Goal: Transaction & Acquisition: Download file/media

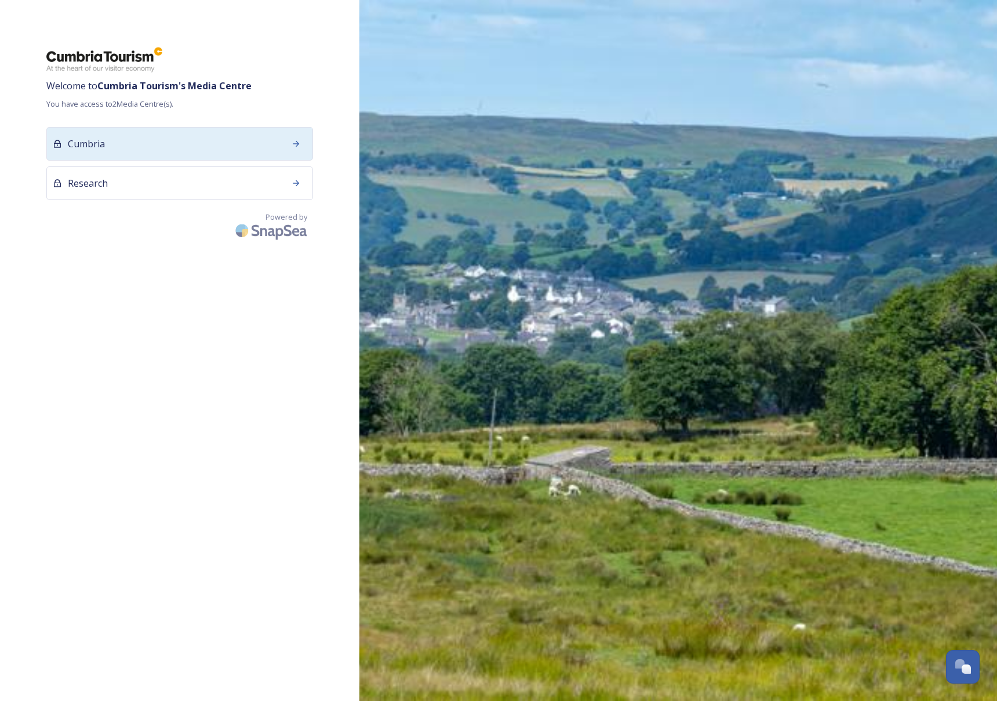
click at [241, 141] on div "Cumbria" at bounding box center [179, 144] width 267 height 34
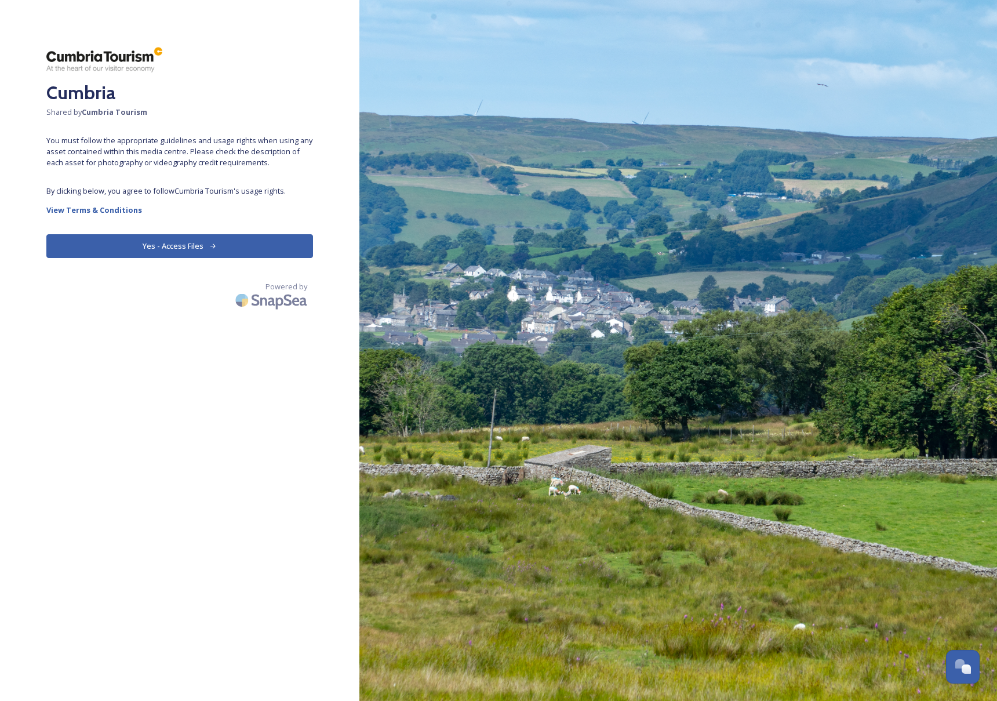
click at [198, 249] on button "Yes - Access Files" at bounding box center [179, 246] width 267 height 24
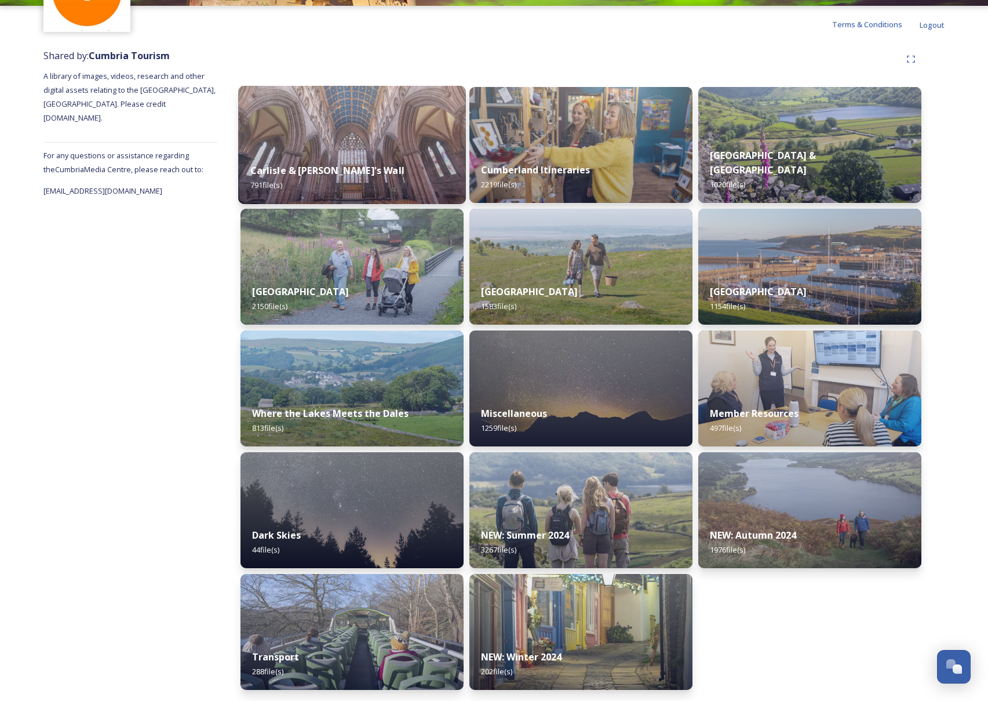
scroll to position [99, 0]
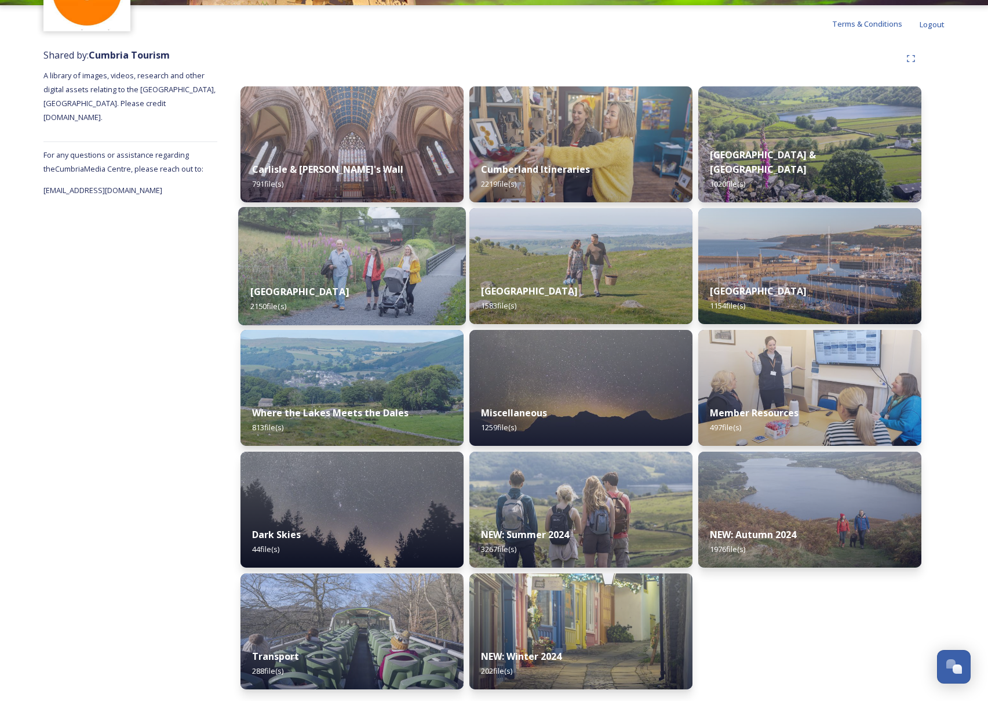
click at [338, 268] on img at bounding box center [352, 266] width 228 height 118
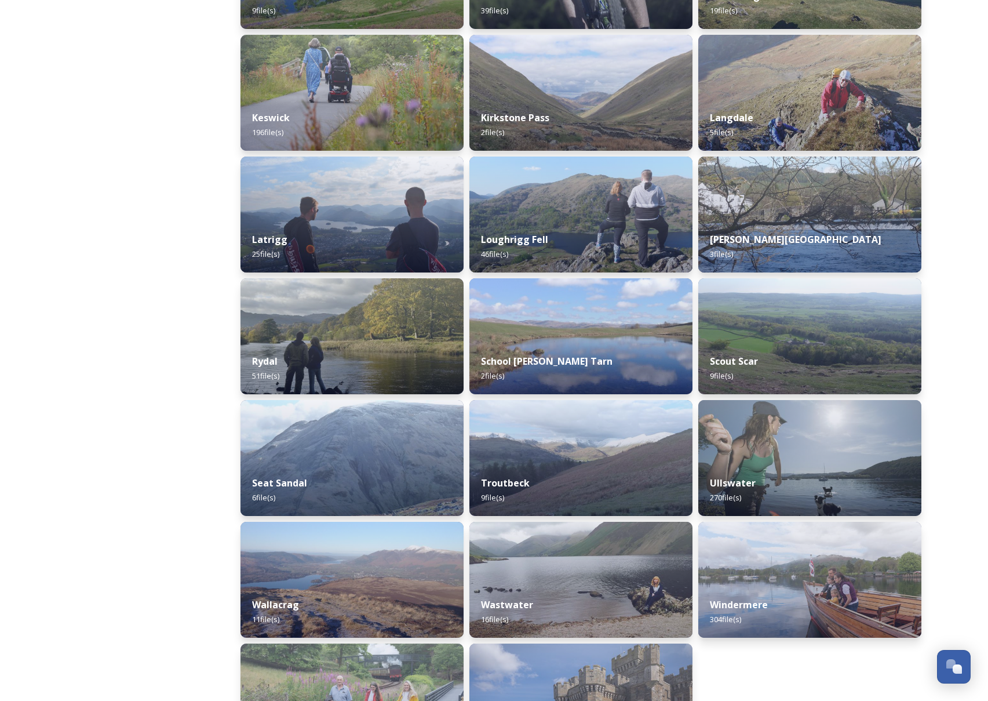
scroll to position [769, 0]
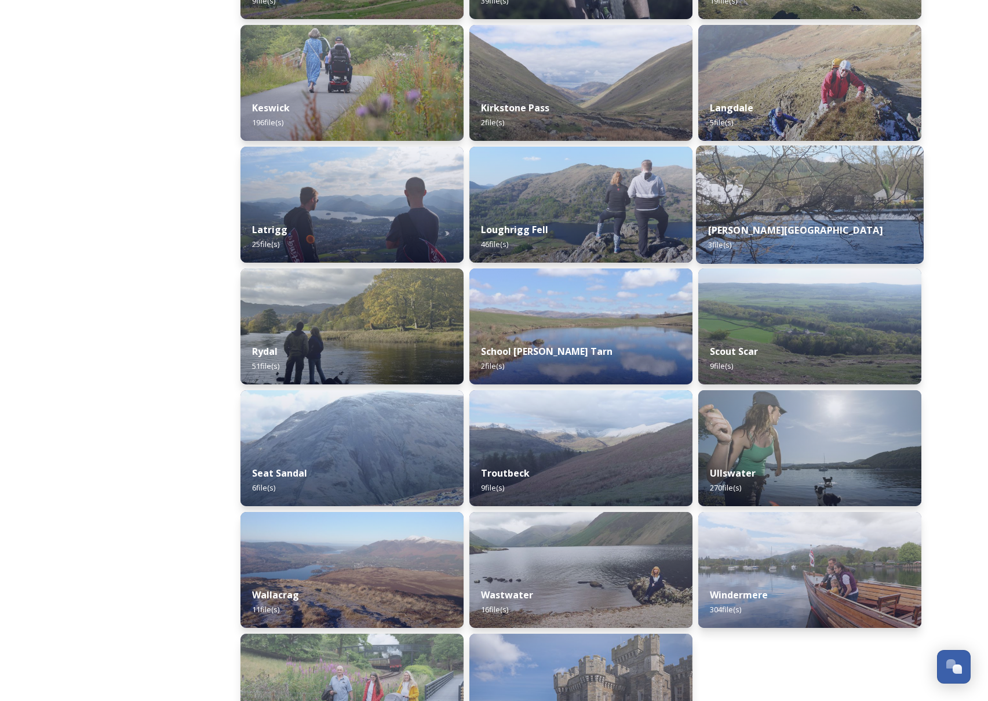
click at [734, 216] on div "[PERSON_NAME] bridge 3 file(s)" at bounding box center [810, 237] width 228 height 53
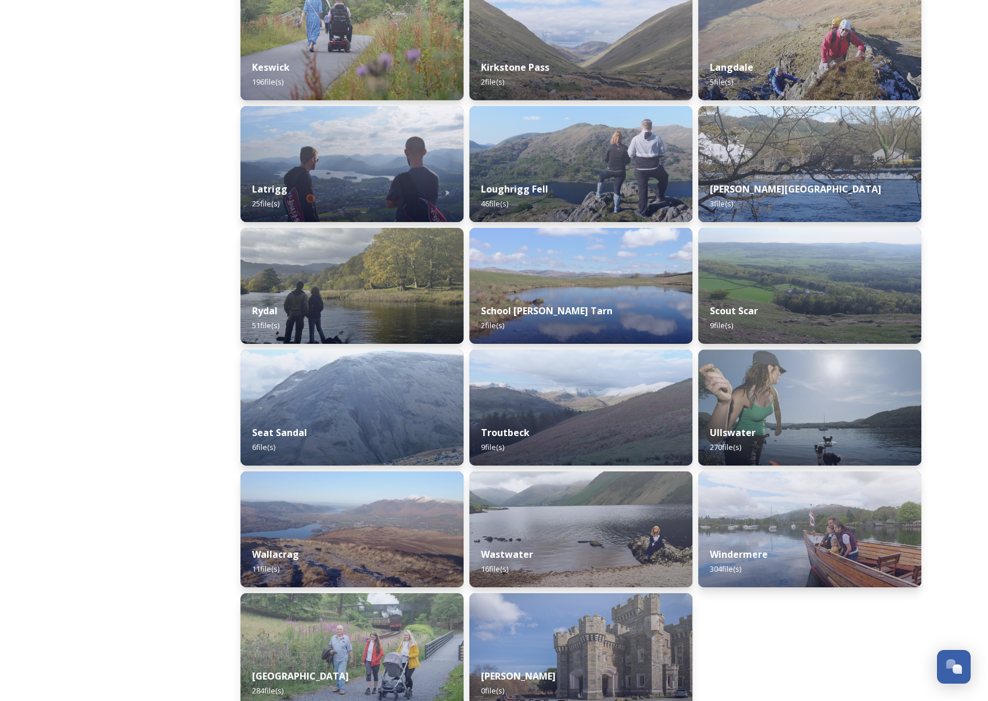
scroll to position [864, 0]
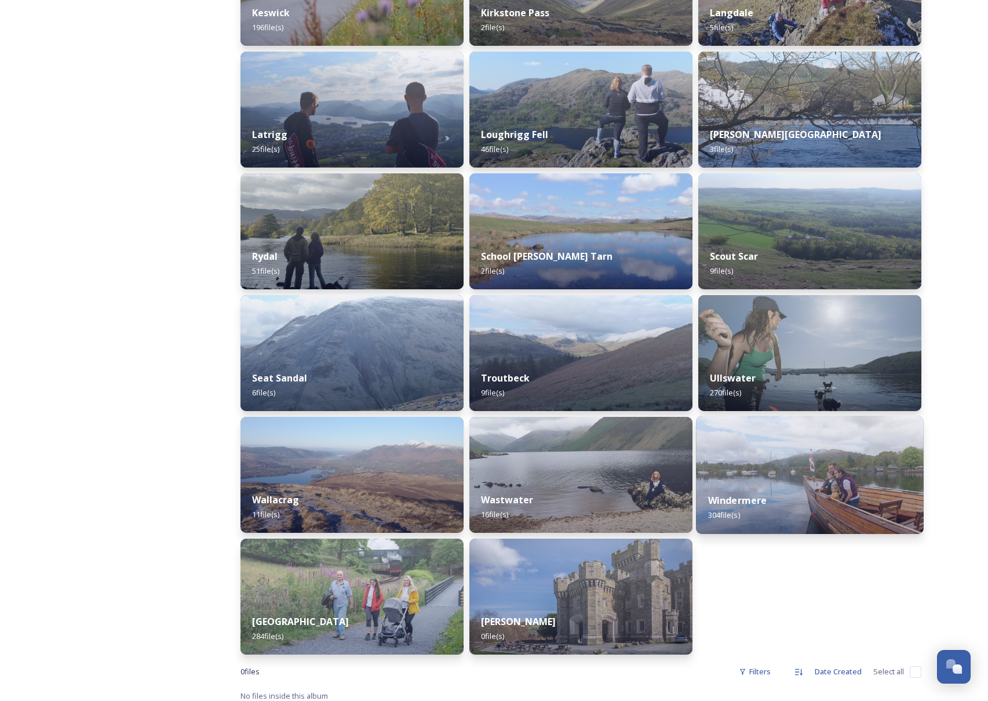
click at [806, 462] on img at bounding box center [810, 475] width 228 height 118
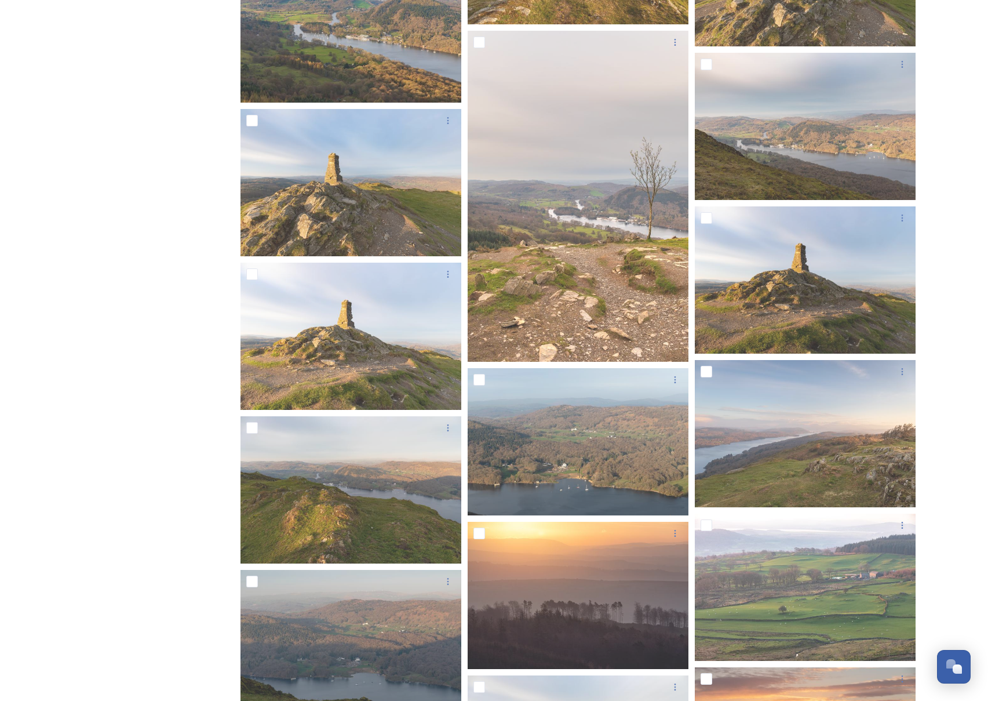
scroll to position [14177, 0]
